Goal: Task Accomplishment & Management: Manage account settings

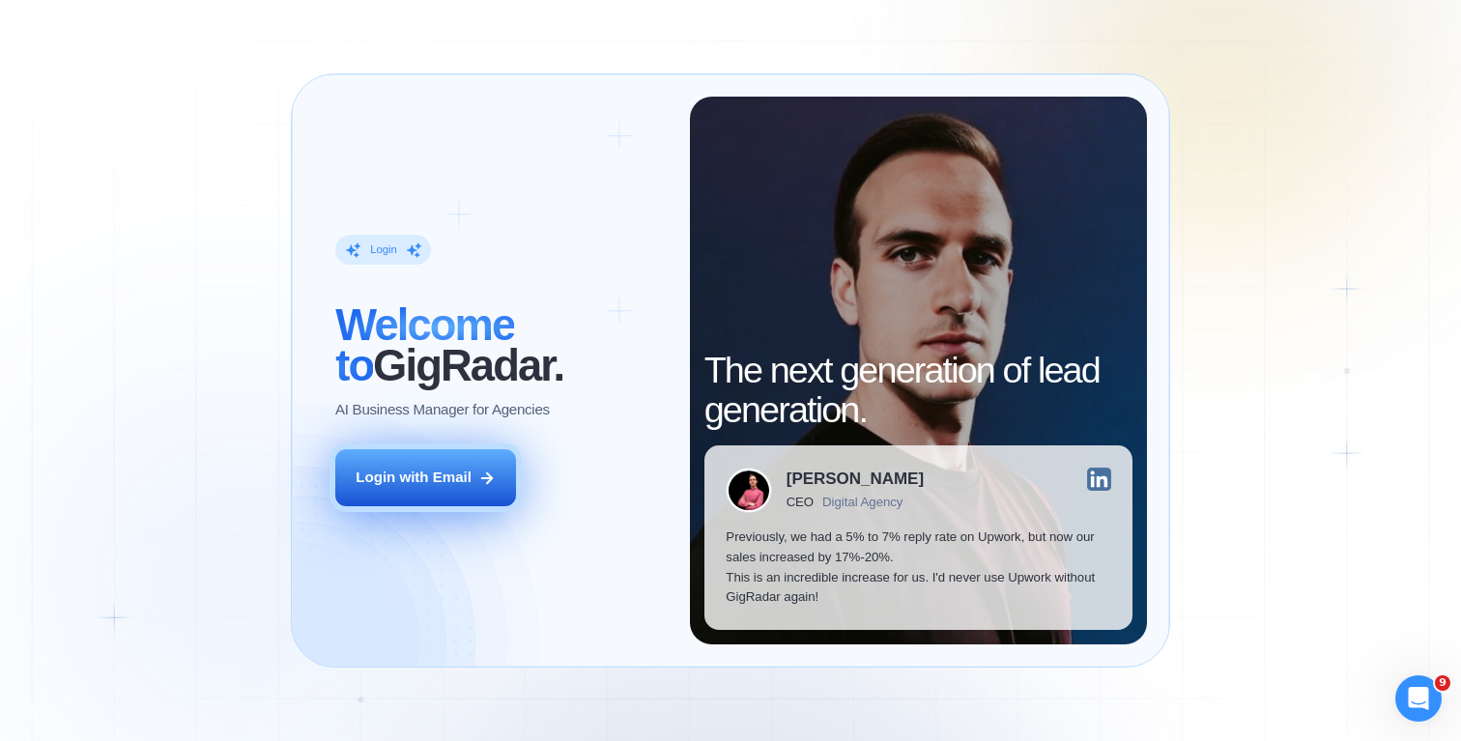
click at [405, 471] on div "Login with Email" at bounding box center [414, 478] width 116 height 20
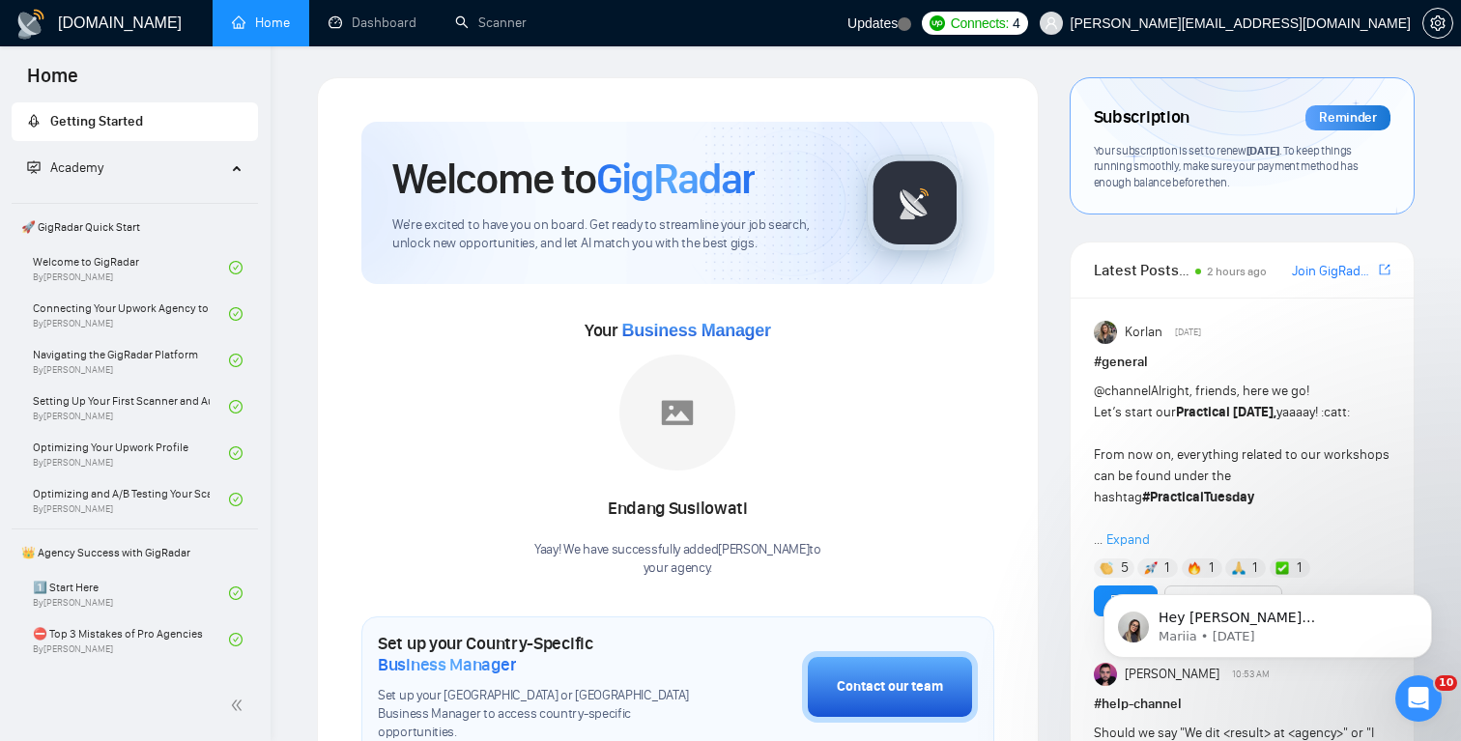
click at [1215, 149] on span "Your subscription is set to renew [DATE] . To keep things running smoothly, mak…" at bounding box center [1226, 166] width 265 height 46
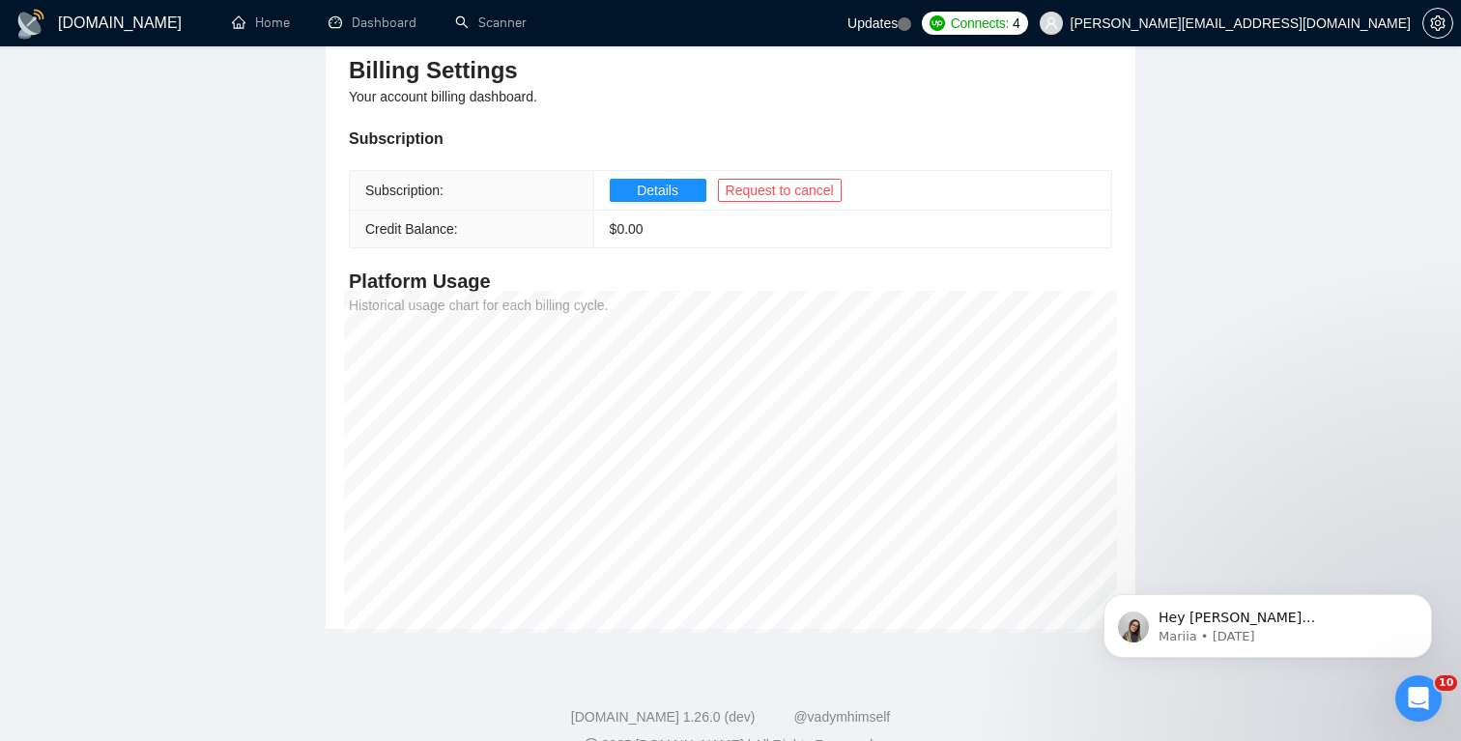
scroll to position [266, 0]
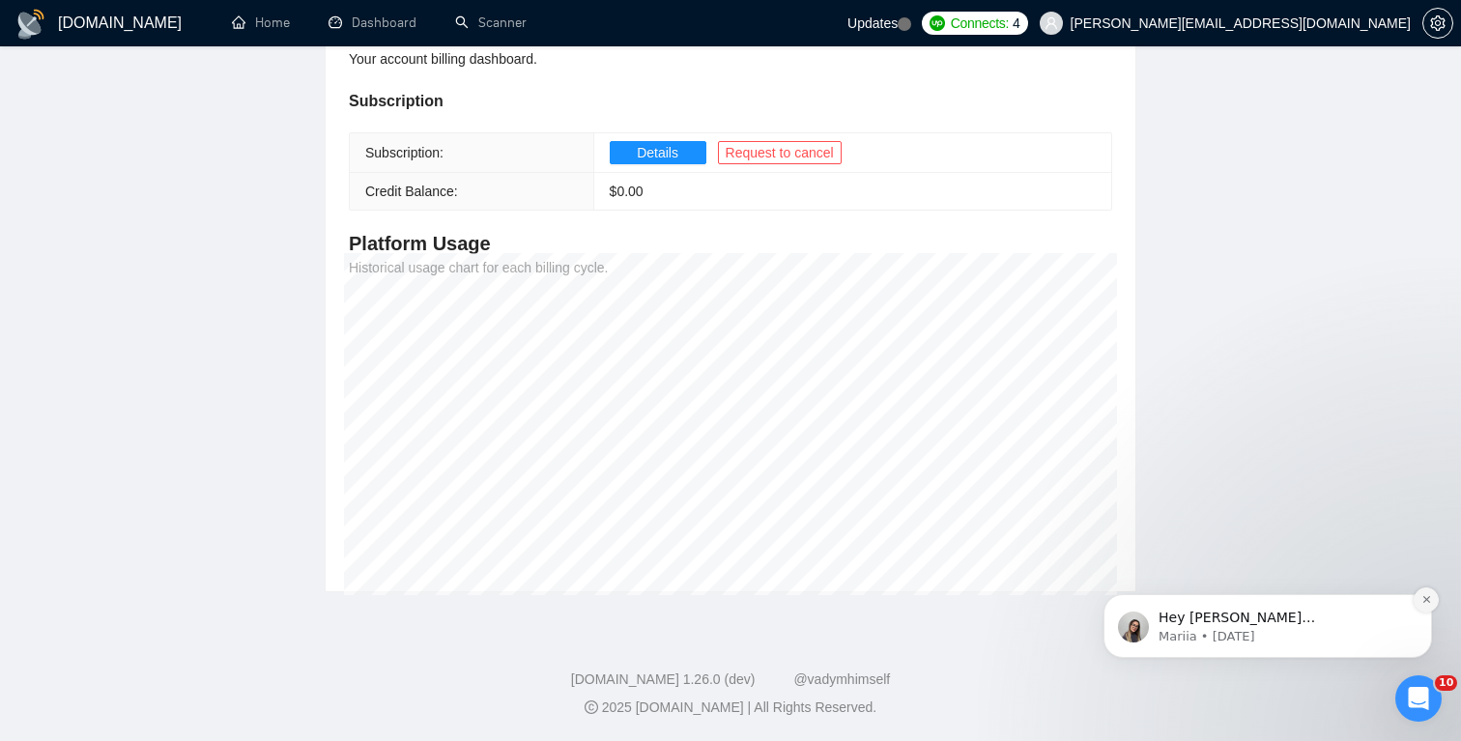
click at [1429, 603] on icon "Dismiss notification" at bounding box center [1426, 599] width 11 height 11
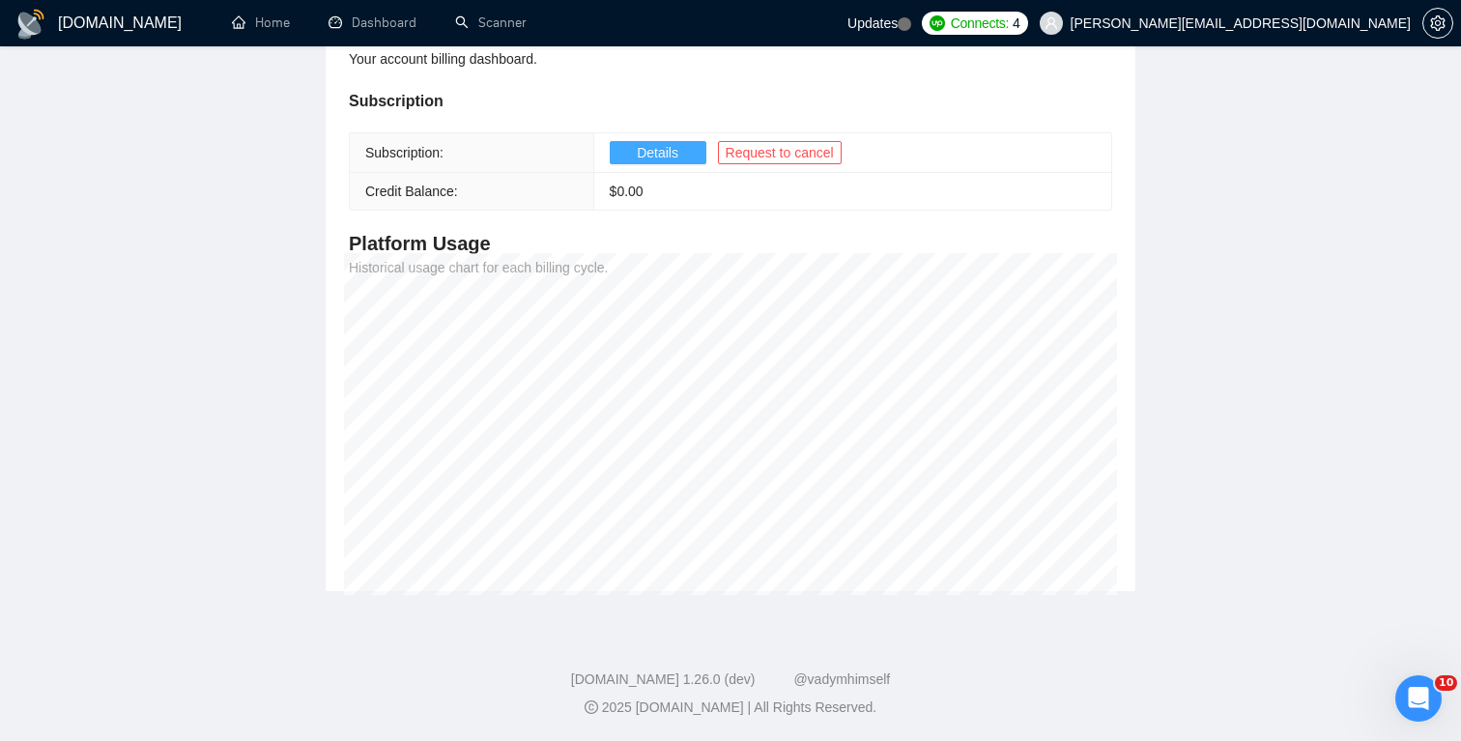
click at [684, 157] on button "Details" at bounding box center [658, 152] width 97 height 23
